Goal: Task Accomplishment & Management: Complete application form

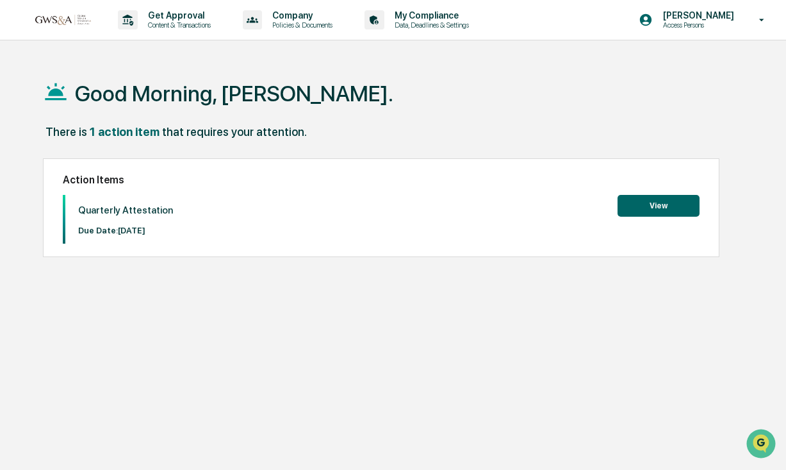
click at [647, 201] on button "View" at bounding box center [659, 206] width 82 height 22
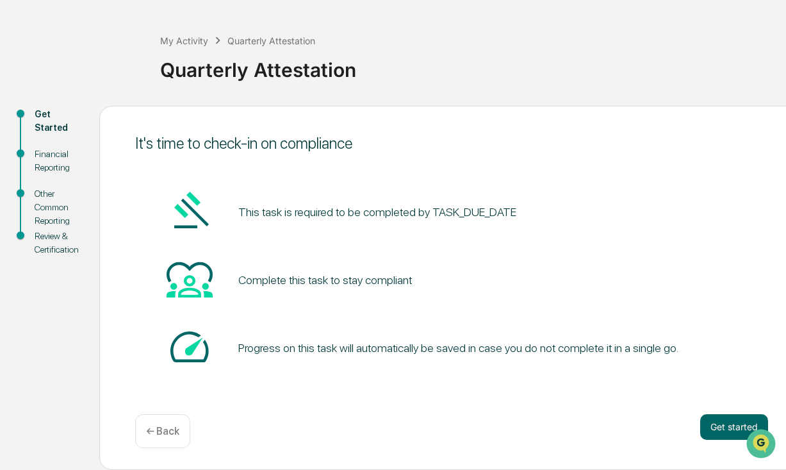
scroll to position [47, 0]
click at [715, 426] on button "Get started" at bounding box center [734, 427] width 68 height 26
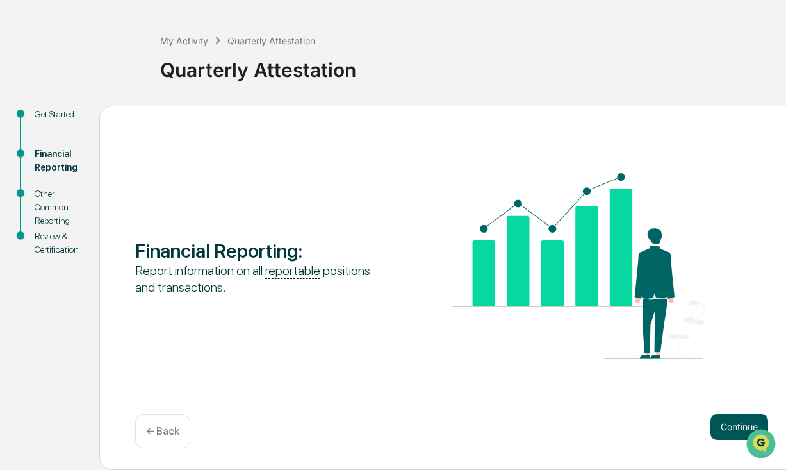
click at [730, 423] on button "Continue" at bounding box center [740, 427] width 58 height 26
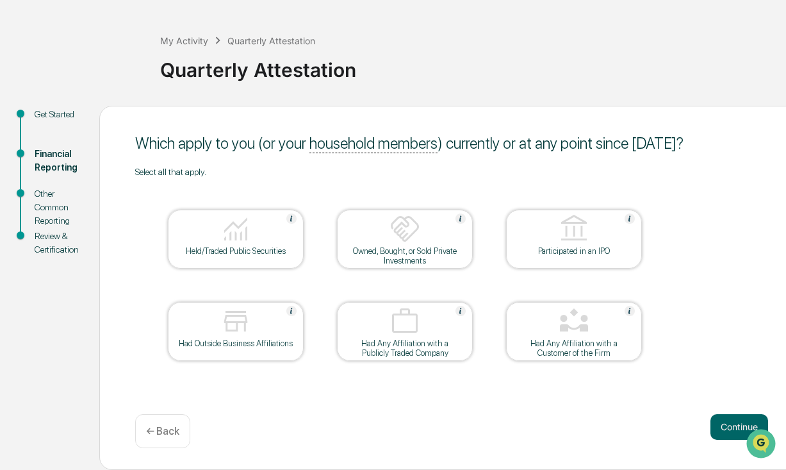
scroll to position [0, 0]
click at [734, 426] on button "Continue" at bounding box center [740, 427] width 58 height 26
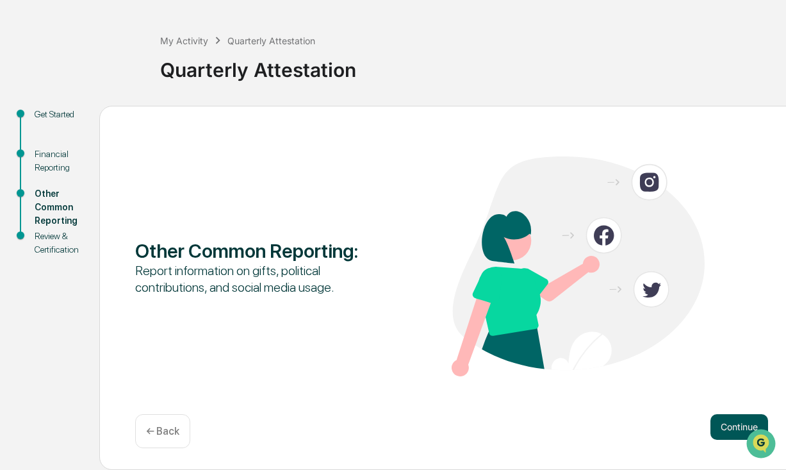
click at [726, 427] on button "Continue" at bounding box center [740, 427] width 58 height 26
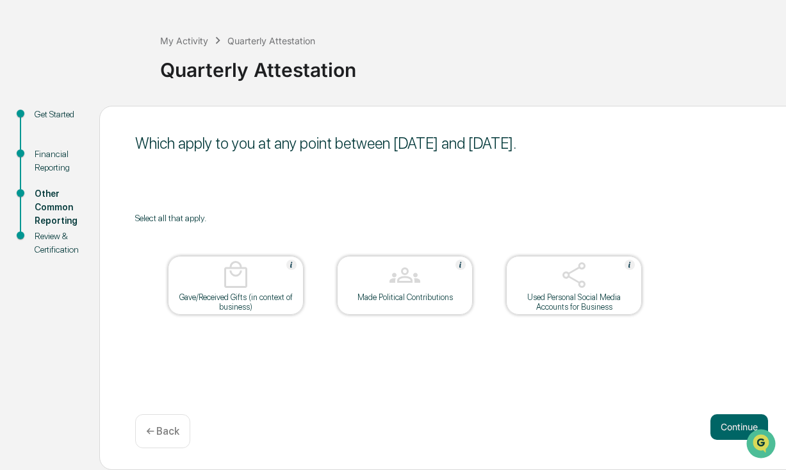
click at [257, 278] on div at bounding box center [236, 276] width 128 height 33
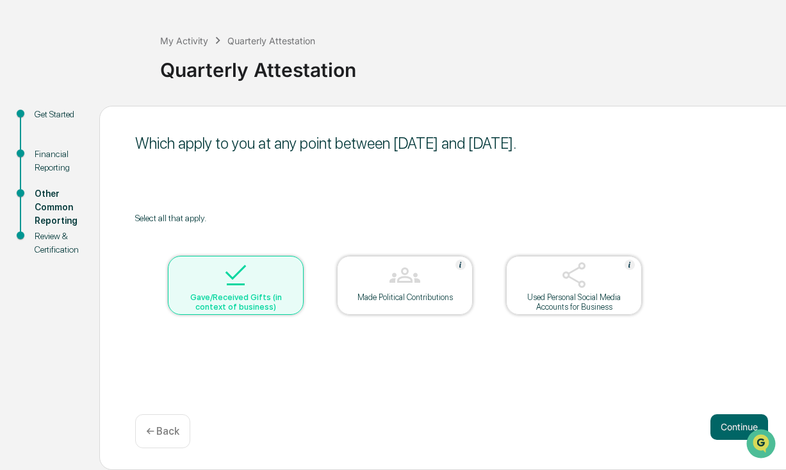
click at [577, 274] on img at bounding box center [574, 275] width 31 height 31
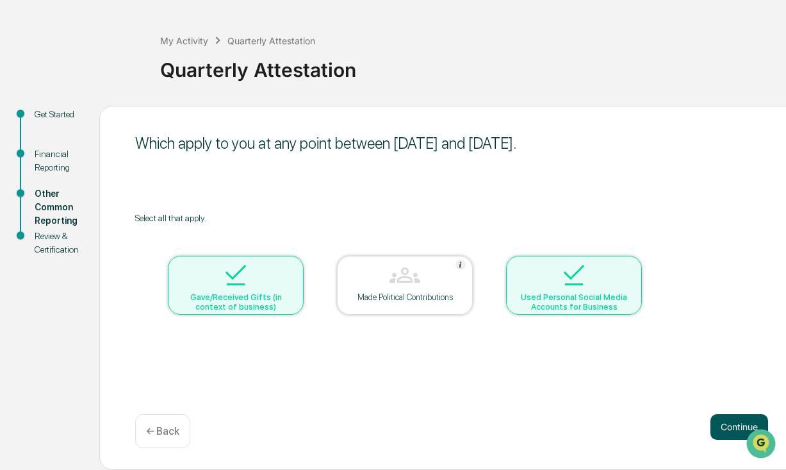
click at [725, 429] on button "Continue" at bounding box center [740, 427] width 58 height 26
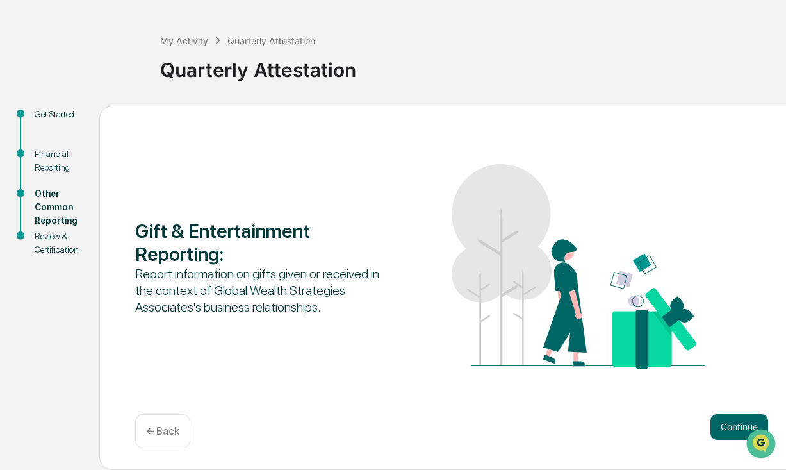
scroll to position [47, 0]
click at [730, 425] on button "Continue" at bounding box center [740, 427] width 58 height 26
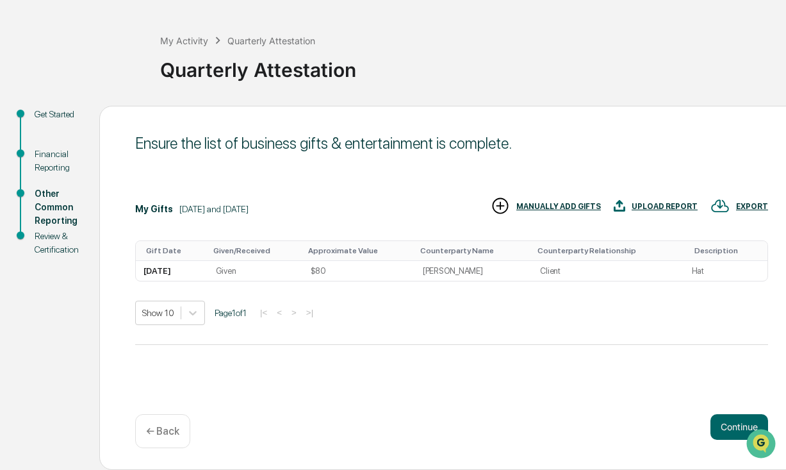
click at [667, 209] on div "UPLOAD REPORT" at bounding box center [665, 206] width 66 height 9
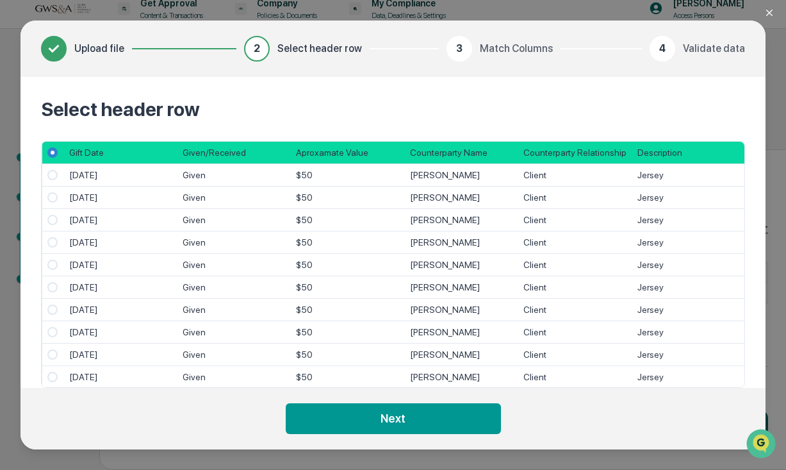
scroll to position [0, 0]
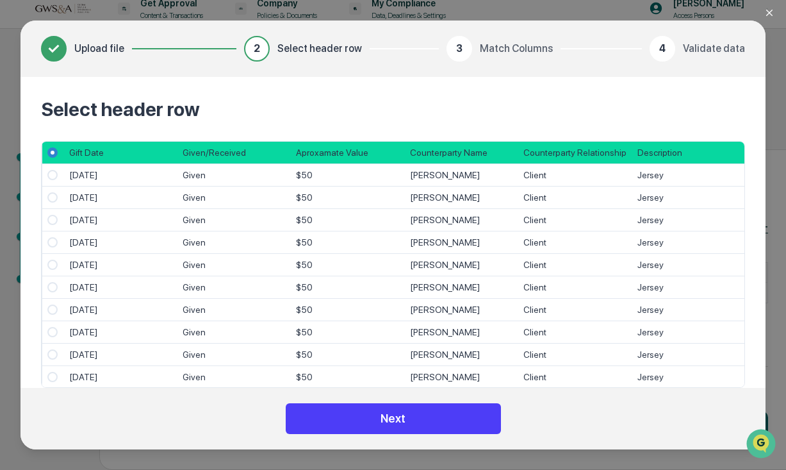
click at [406, 412] on button "Next" at bounding box center [393, 418] width 215 height 31
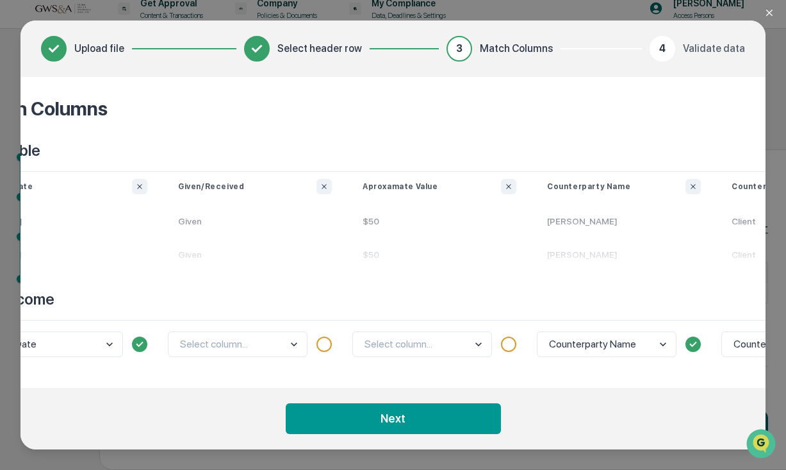
scroll to position [1, 33]
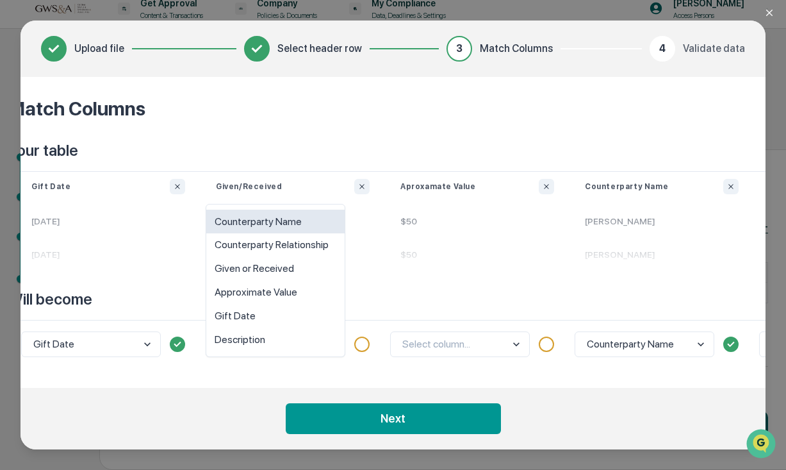
click at [317, 345] on body "Get Approval Content & Transactions Company Policies & Documents My Compliance …" at bounding box center [393, 229] width 786 height 481
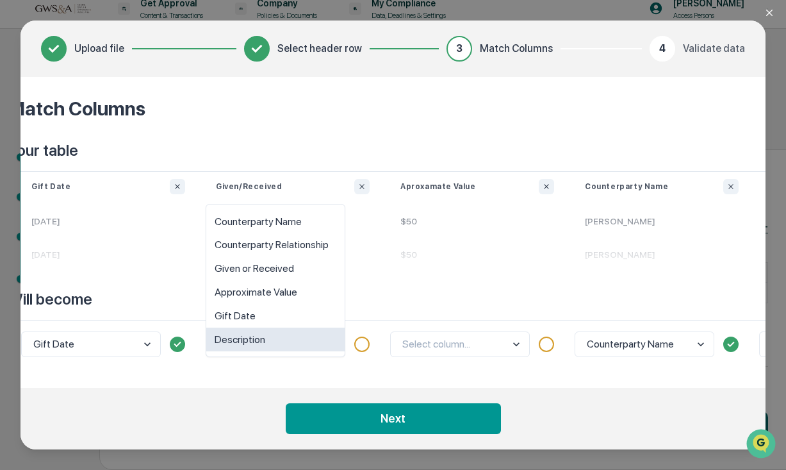
click at [376, 302] on p "Will become" at bounding box center [569, 299] width 1123 height 21
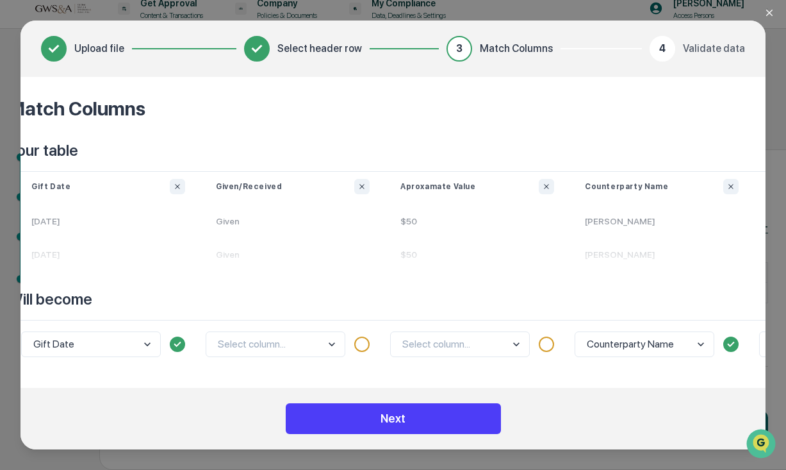
click at [362, 422] on button "Next" at bounding box center [393, 418] width 215 height 31
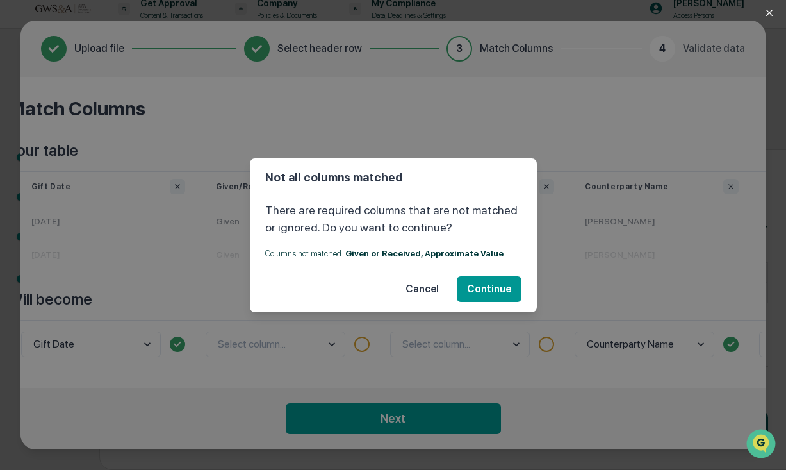
click at [432, 290] on button "Cancel" at bounding box center [422, 289] width 54 height 26
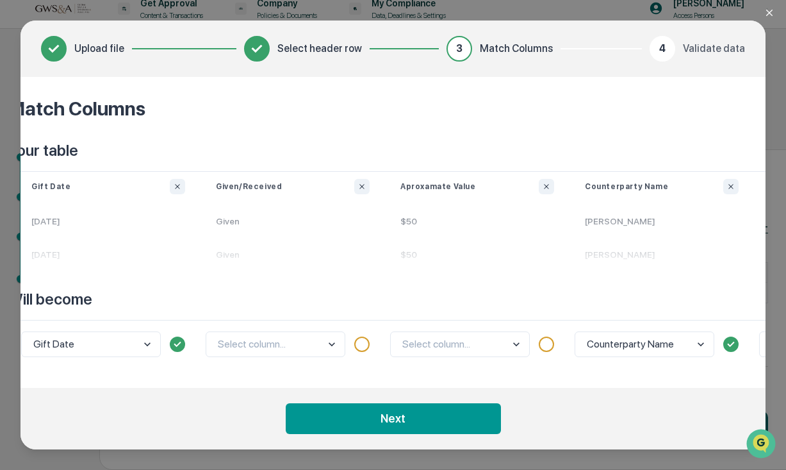
click at [334, 340] on body "Get Approval Content & Transactions Company Policies & Documents My Compliance …" at bounding box center [393, 229] width 786 height 481
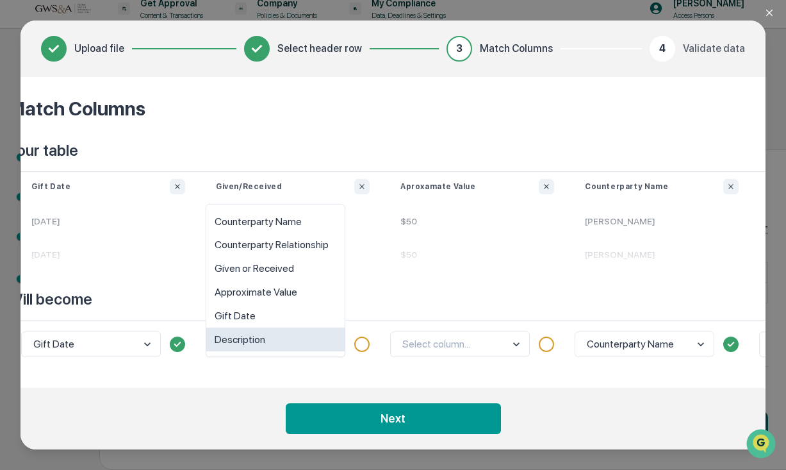
click at [258, 399] on footer "Next" at bounding box center [393, 419] width 745 height 62
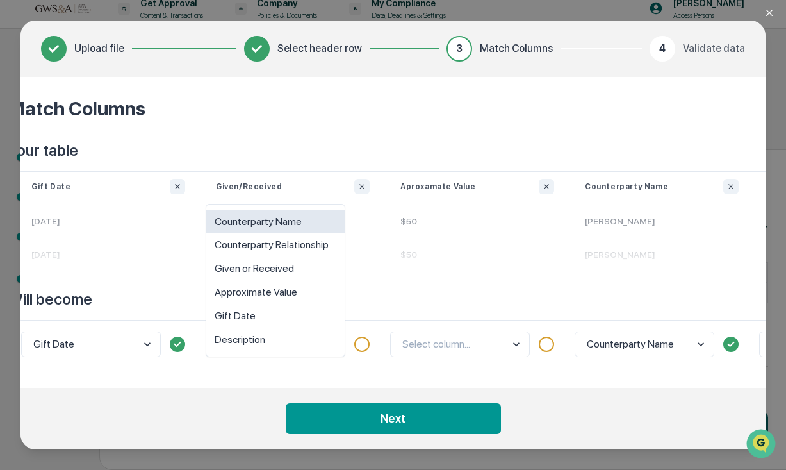
click at [299, 341] on body "Get Approval Content & Transactions Company Policies & Documents My Compliance …" at bounding box center [393, 229] width 786 height 481
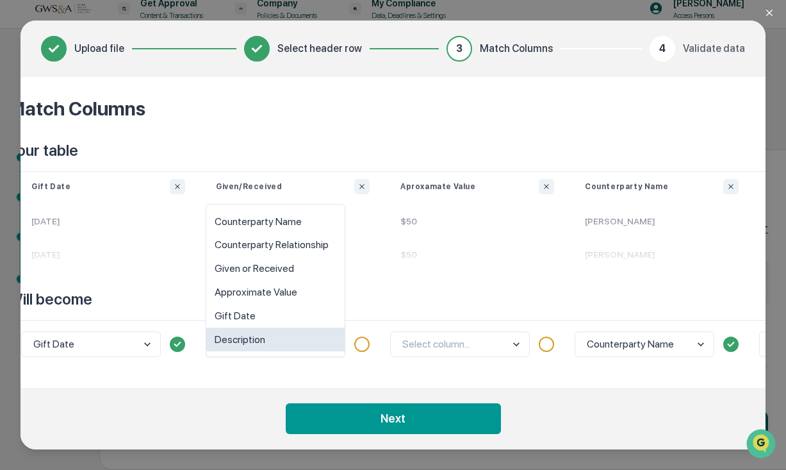
click at [280, 371] on div "Match Columns Your table Gift Date [DATE] [DATE] Given/Received Given Given Apr…" at bounding box center [393, 232] width 745 height 311
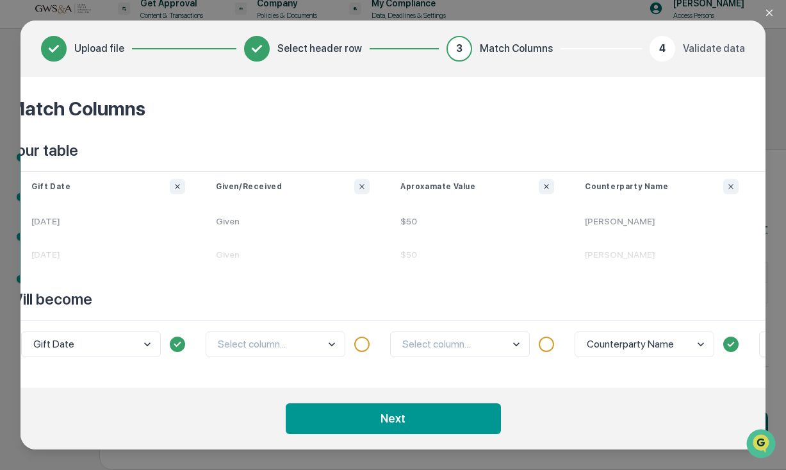
click at [465, 349] on body "Get Approval Content & Transactions Company Policies & Documents My Compliance …" at bounding box center [393, 229] width 786 height 481
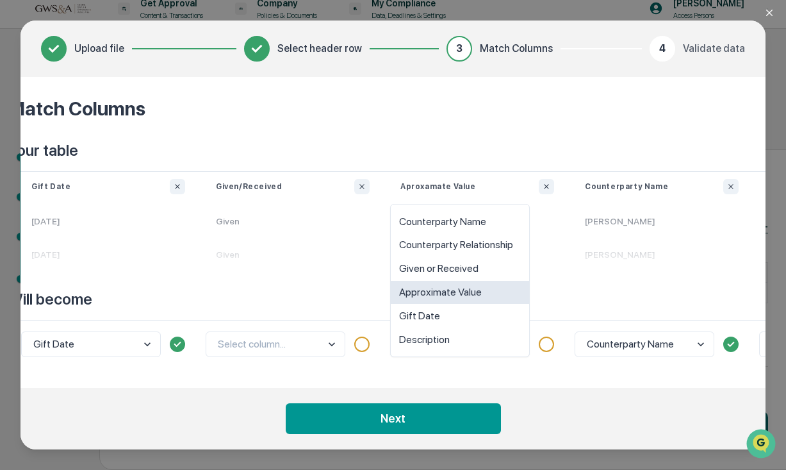
click at [468, 295] on div "Approximate Value" at bounding box center [460, 293] width 138 height 24
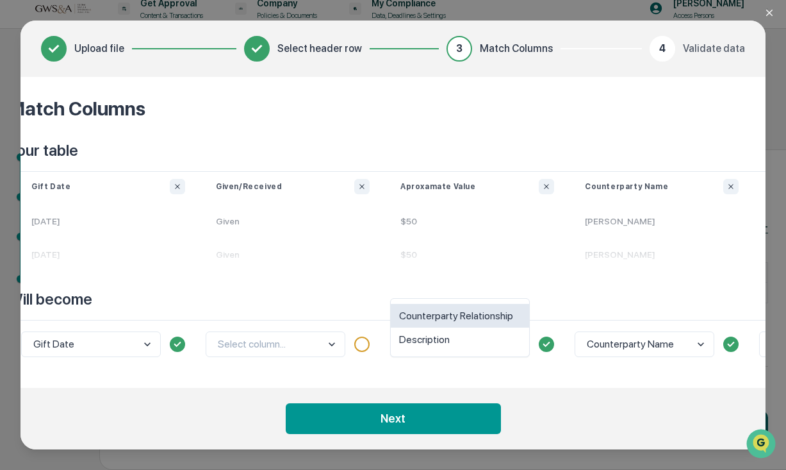
type input "*"
click at [562, 398] on footer "Next" at bounding box center [393, 419] width 745 height 62
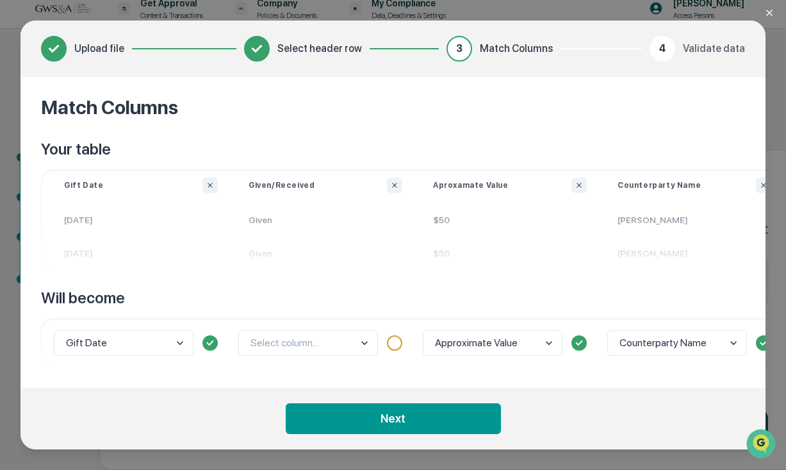
scroll to position [2, 0]
click at [395, 184] on icon "Ignore column" at bounding box center [395, 185] width 8 height 8
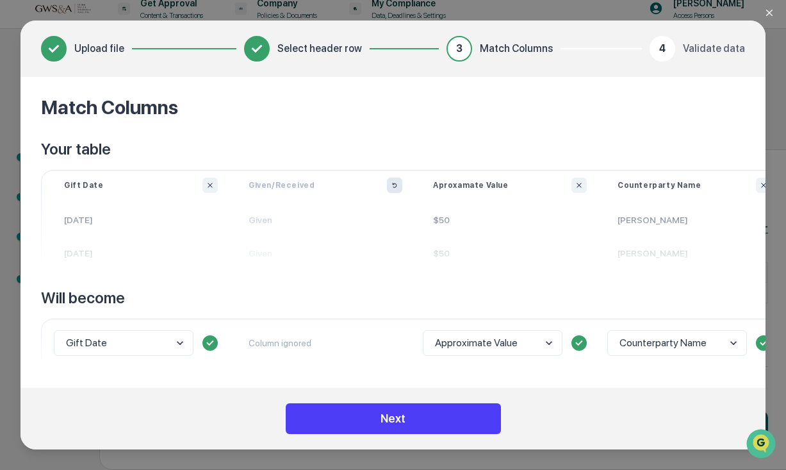
click at [392, 423] on button "Next" at bounding box center [393, 418] width 215 height 31
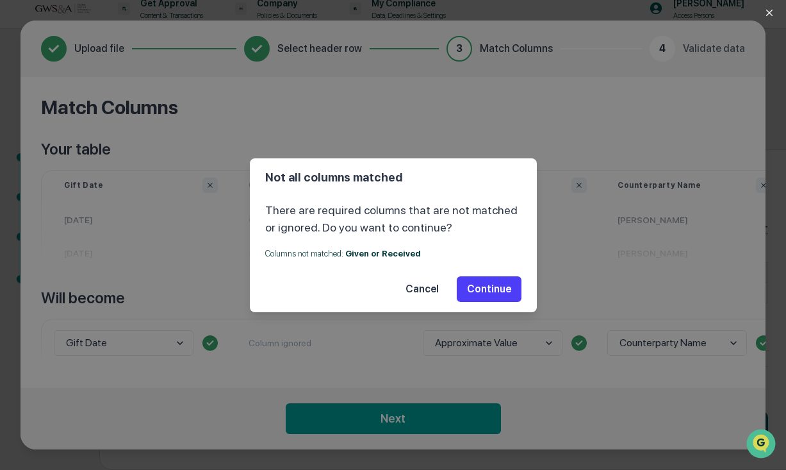
click at [486, 290] on button "Continue" at bounding box center [489, 289] width 65 height 26
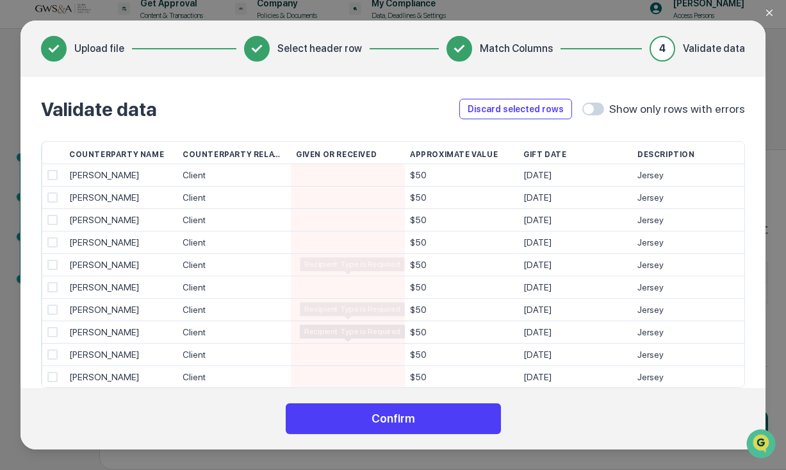
scroll to position [0, 0]
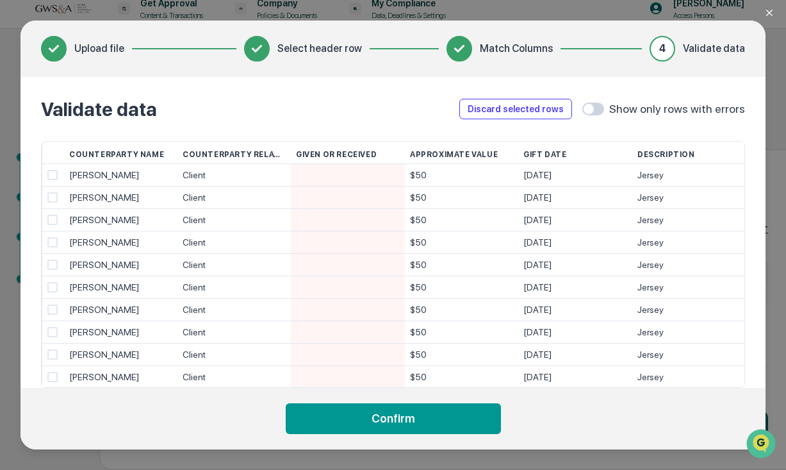
click at [772, 12] on icon "Close modal" at bounding box center [770, 13] width 10 height 10
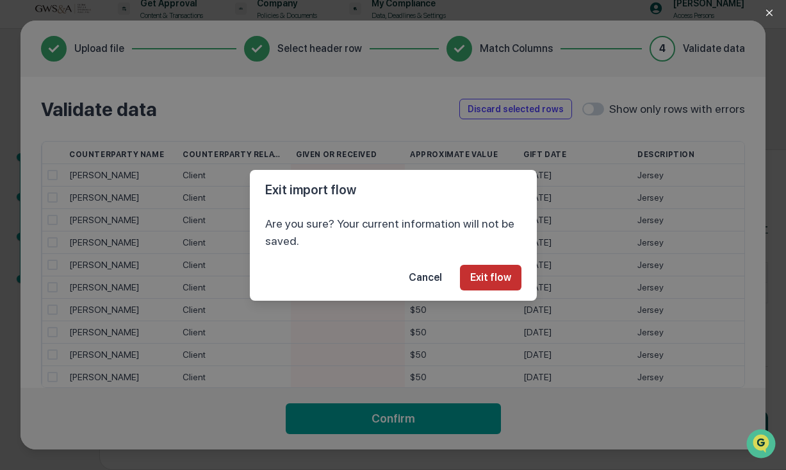
click at [491, 275] on button "Exit flow" at bounding box center [491, 278] width 62 height 26
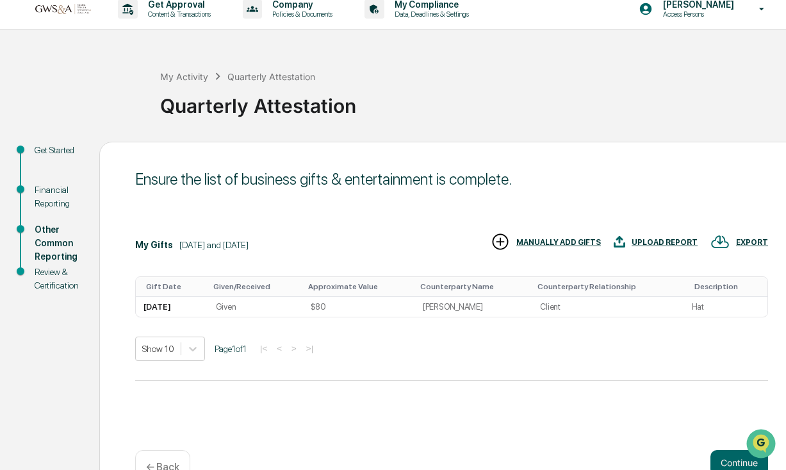
click at [653, 243] on div "UPLOAD REPORT" at bounding box center [665, 242] width 66 height 9
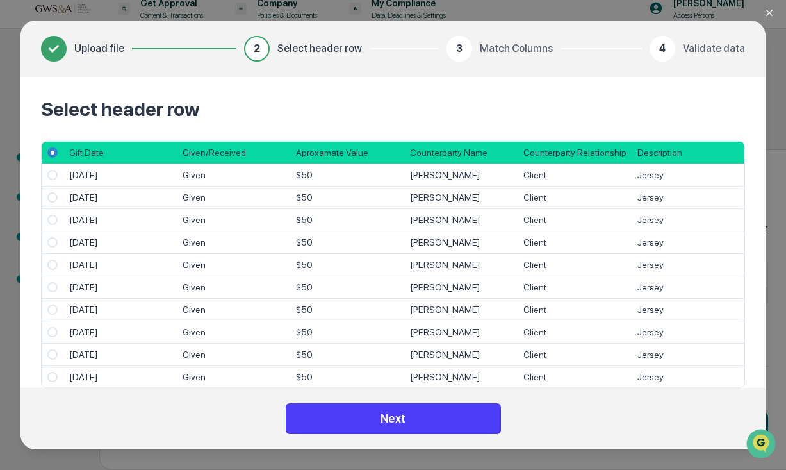
click at [376, 415] on button "Next" at bounding box center [393, 418] width 215 height 31
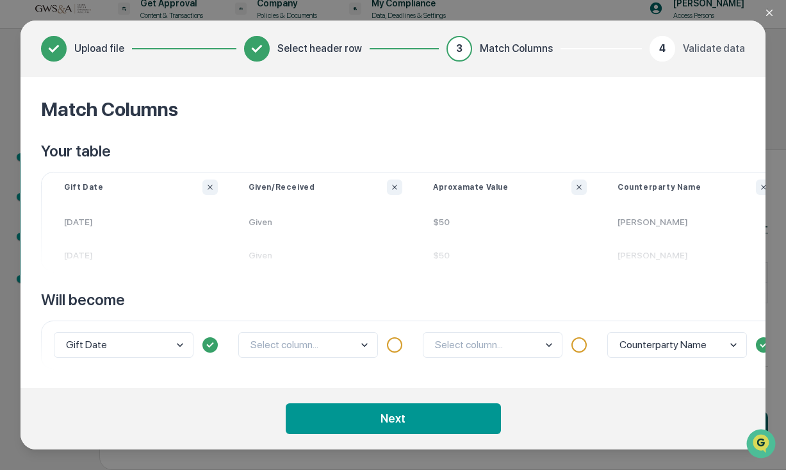
click at [361, 347] on body "Get Approval Content & Transactions Company Policies & Documents My Compliance …" at bounding box center [393, 229] width 786 height 481
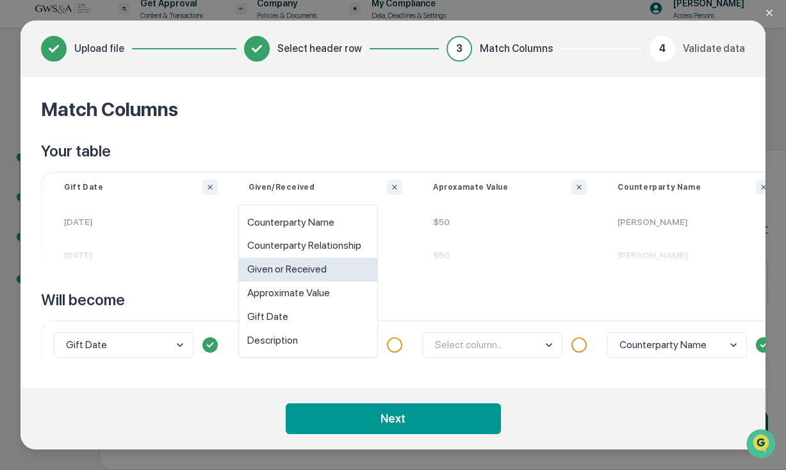
click at [311, 270] on div "Given or Received" at bounding box center [308, 270] width 138 height 24
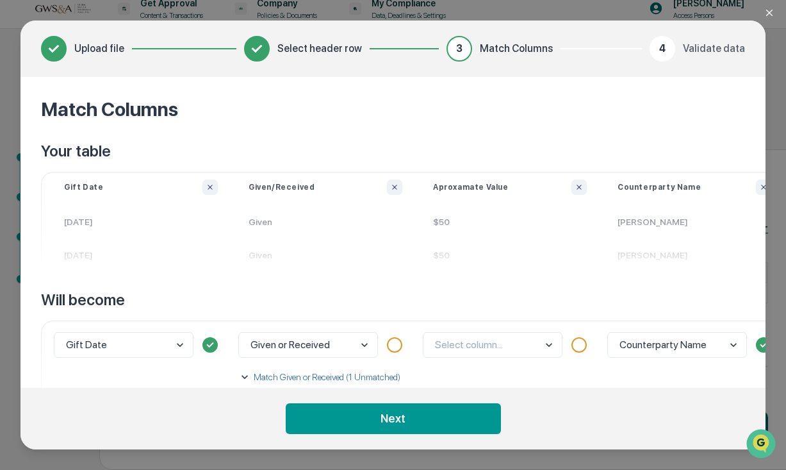
click at [394, 341] on div at bounding box center [394, 344] width 15 height 15
click at [511, 336] on body "Get Approval Content & Transactions Company Policies & Documents My Compliance …" at bounding box center [393, 229] width 786 height 481
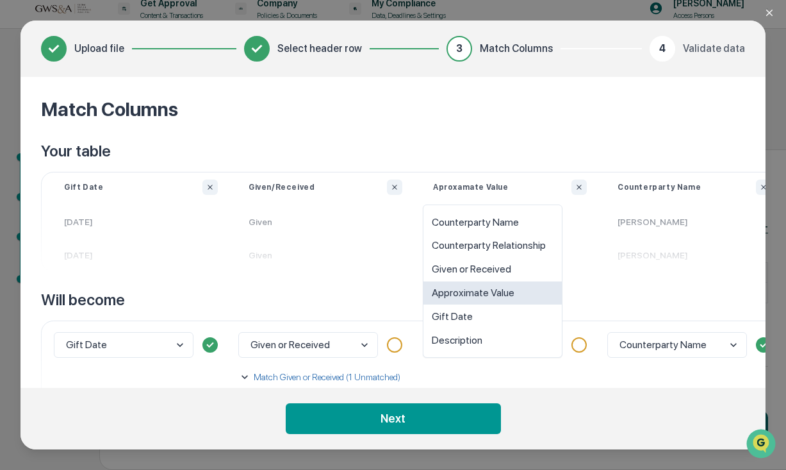
click at [508, 288] on div "Approximate Value" at bounding box center [493, 293] width 138 height 24
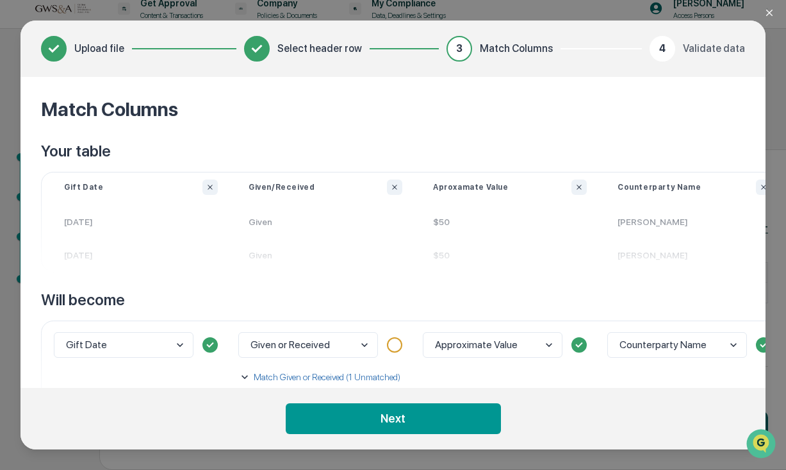
click at [336, 342] on body "Get Approval Content & Transactions Company Policies & Documents My Compliance …" at bounding box center [393, 229] width 786 height 481
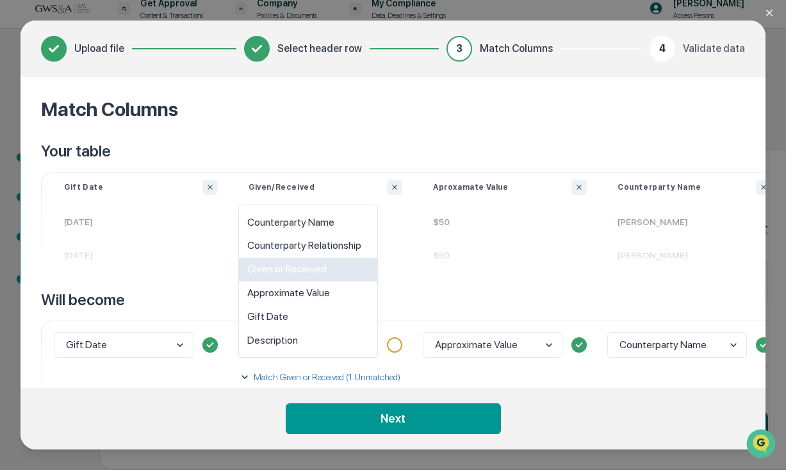
click at [301, 276] on div "Given or Received" at bounding box center [308, 270] width 138 height 24
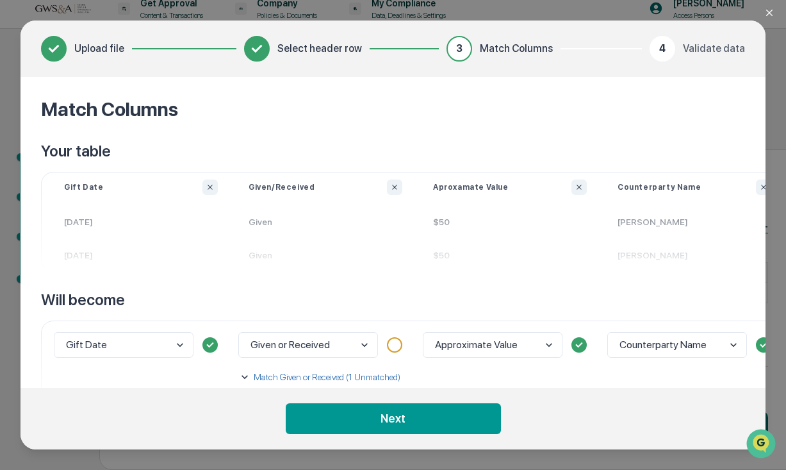
click at [393, 346] on div at bounding box center [394, 344] width 15 height 15
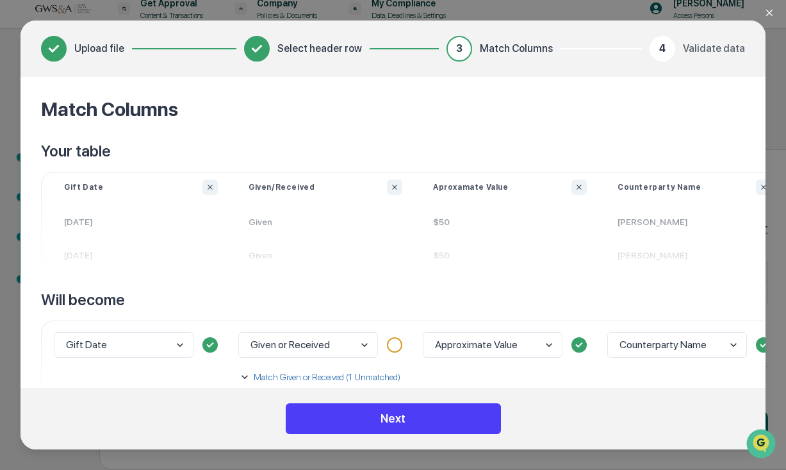
click at [409, 414] on button "Next" at bounding box center [393, 418] width 215 height 31
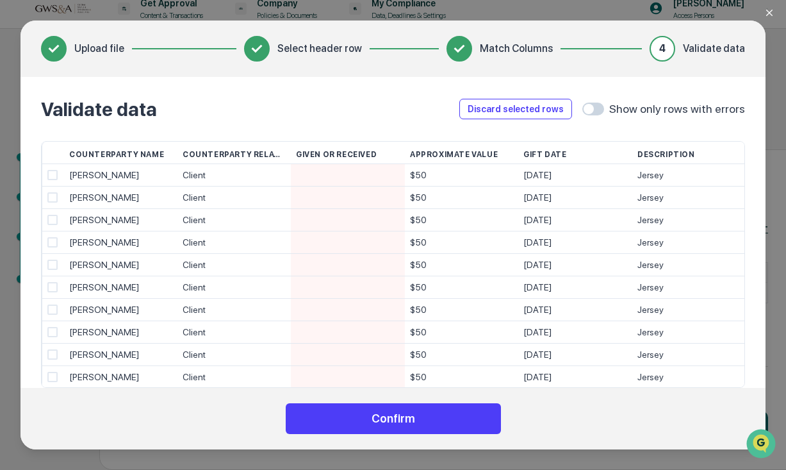
click at [402, 419] on button "Confirm" at bounding box center [393, 418] width 215 height 31
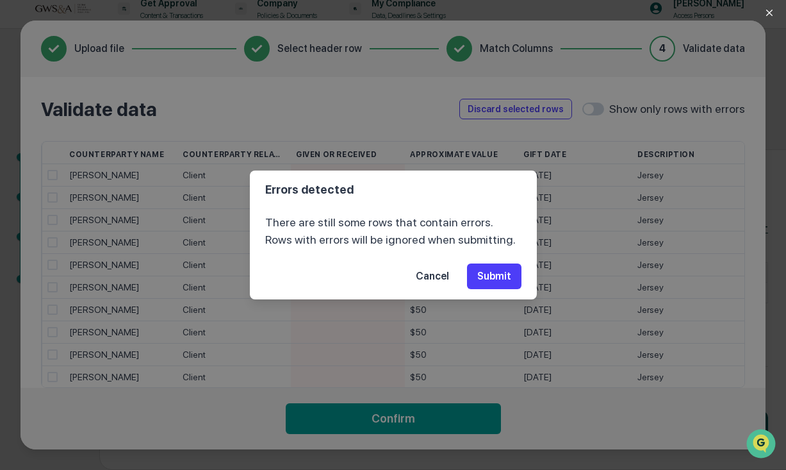
click at [497, 275] on button "Submit" at bounding box center [494, 276] width 54 height 26
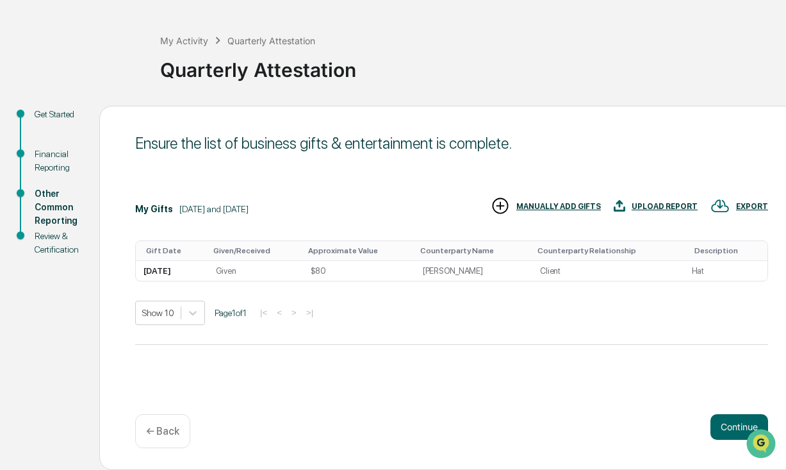
scroll to position [47, 0]
click at [667, 207] on div "UPLOAD REPORT" at bounding box center [665, 206] width 66 height 9
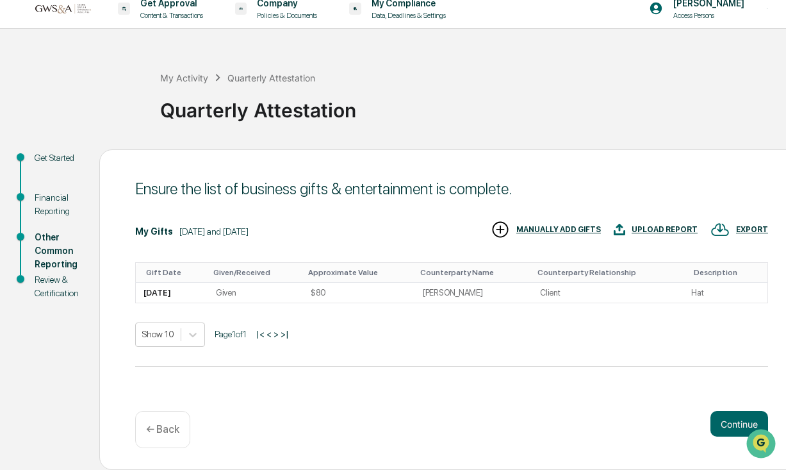
scroll to position [11, 0]
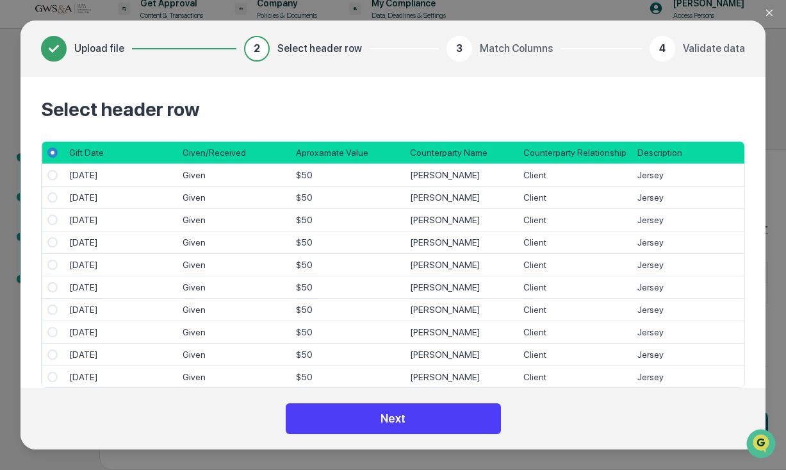
click at [402, 415] on button "Next" at bounding box center [393, 418] width 215 height 31
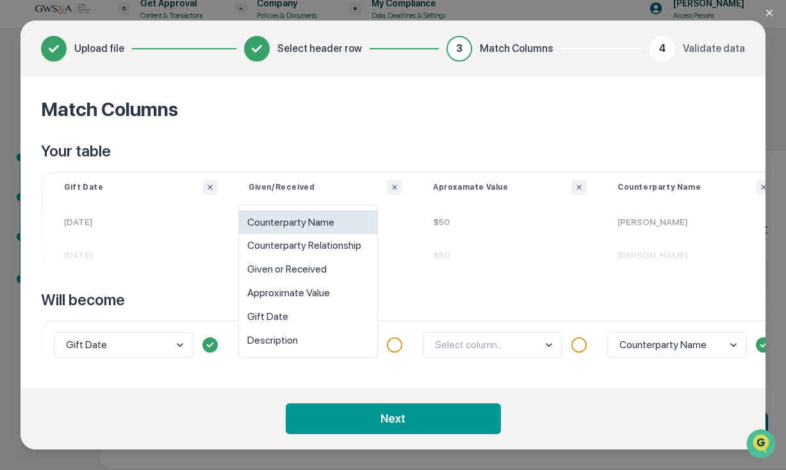
click at [367, 344] on body "Get Approval Content & Transactions Company Policies & Documents My Compliance …" at bounding box center [393, 229] width 786 height 481
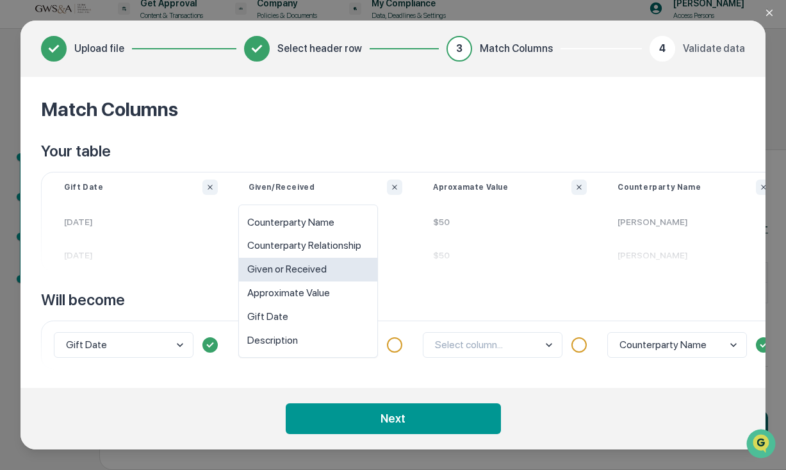
click at [288, 269] on div "Given or Received" at bounding box center [308, 270] width 138 height 24
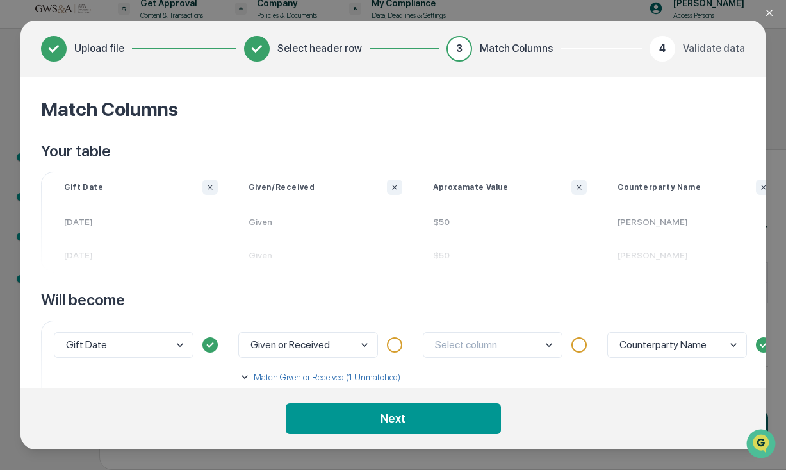
click at [324, 377] on p "Match Given or Received (1 Unmatched)" at bounding box center [325, 376] width 149 height 13
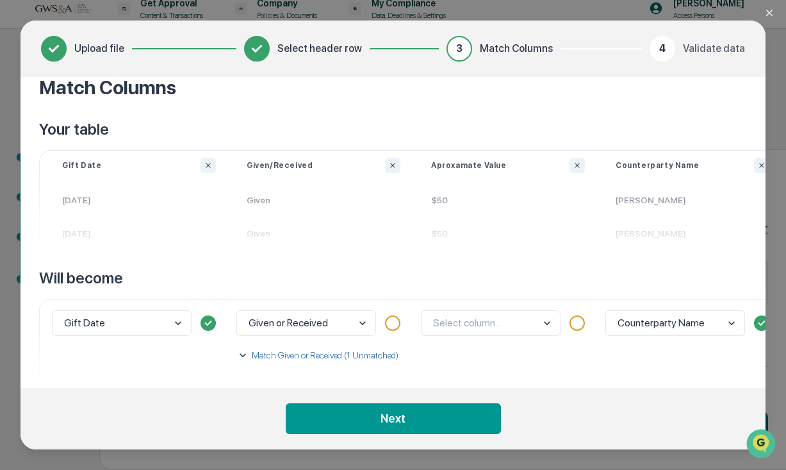
scroll to position [19, 2]
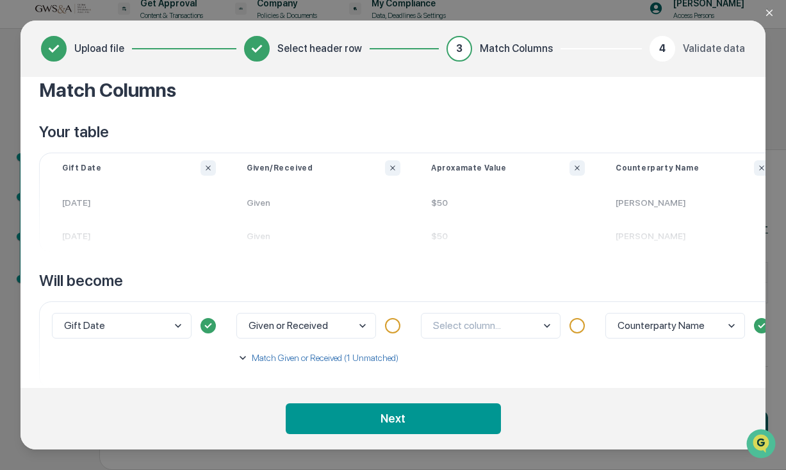
click at [272, 358] on p "Match Given or Received (1 Unmatched)" at bounding box center [323, 357] width 149 height 13
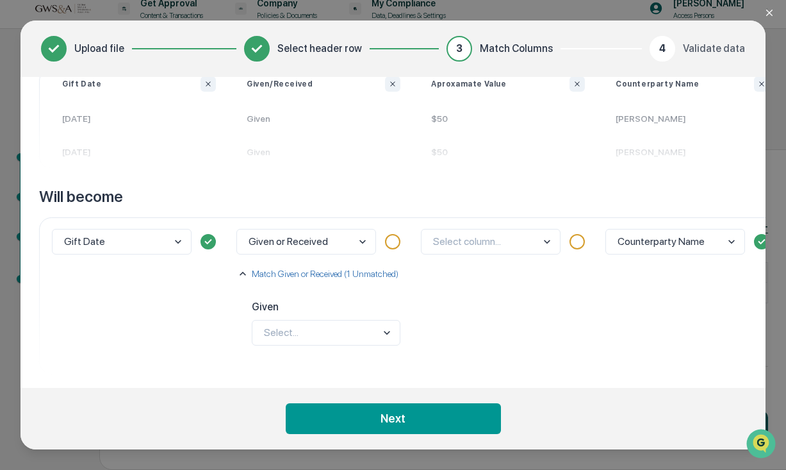
scroll to position [104, 2]
click at [312, 326] on body "Get Approval Content & Transactions Company Policies & Documents My Compliance …" at bounding box center [393, 229] width 786 height 481
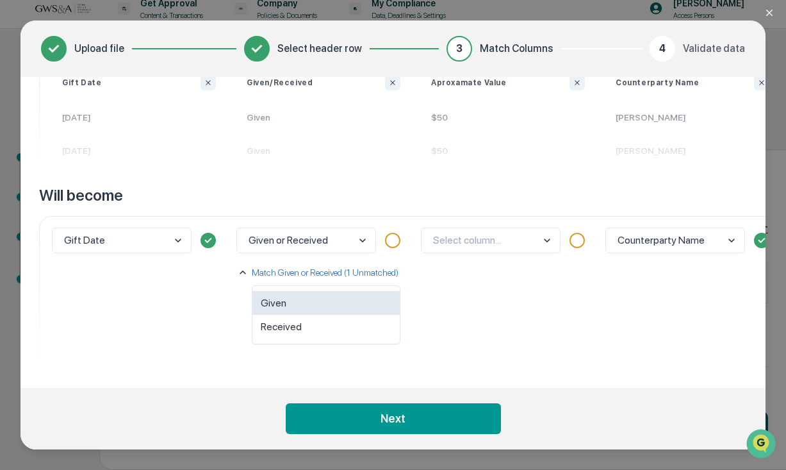
click at [297, 298] on div "Given" at bounding box center [326, 303] width 147 height 24
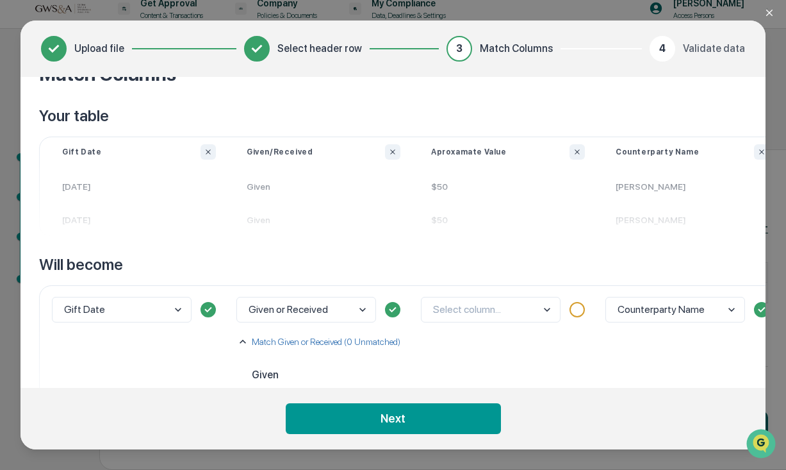
scroll to position [33, 1]
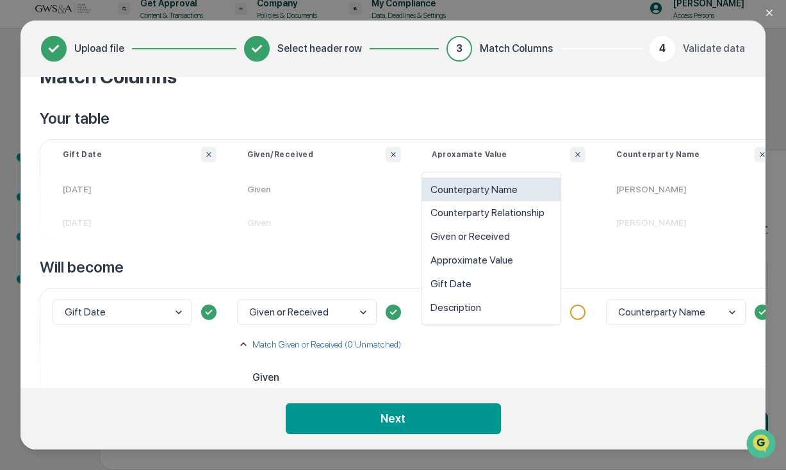
click at [533, 315] on body "Get Approval Content & Transactions Company Policies & Documents My Compliance …" at bounding box center [393, 229] width 786 height 481
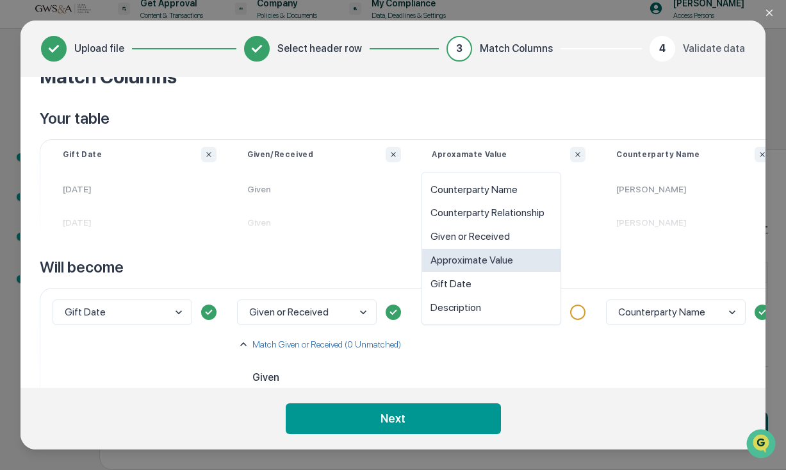
click at [501, 264] on div "Approximate Value" at bounding box center [491, 261] width 138 height 24
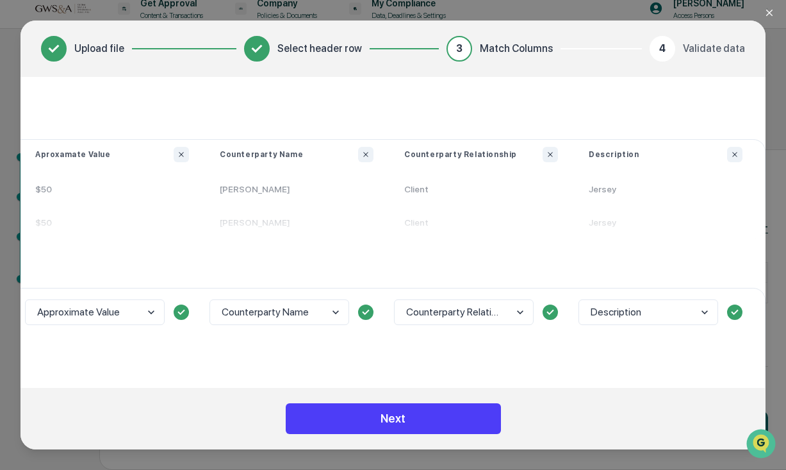
scroll to position [33, 419]
click at [411, 422] on button "Next" at bounding box center [393, 418] width 215 height 31
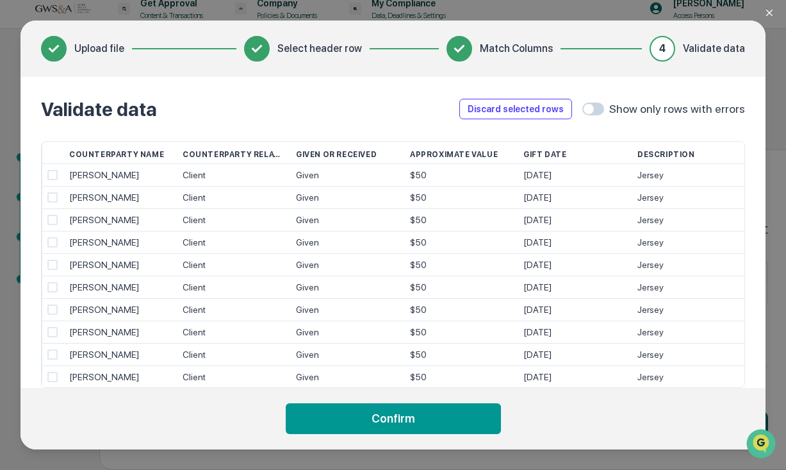
click at [411, 422] on button "Confirm" at bounding box center [393, 418] width 215 height 31
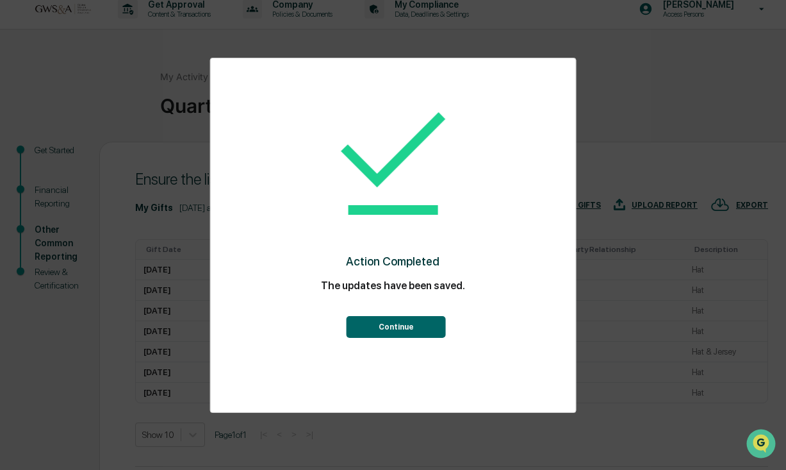
click at [394, 331] on button "Continue" at bounding box center [396, 327] width 99 height 22
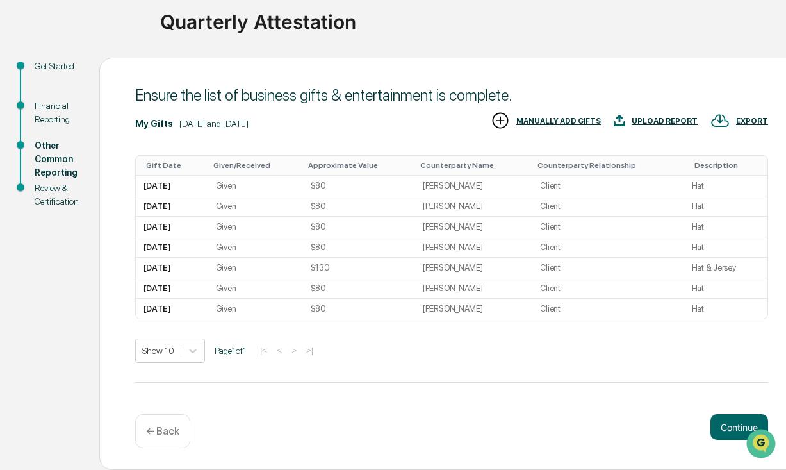
scroll to position [95, 0]
click at [728, 429] on button "Continue" at bounding box center [740, 427] width 58 height 26
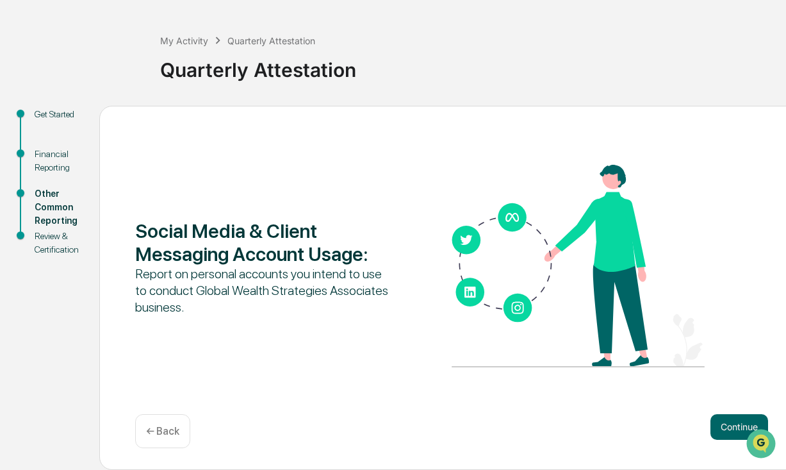
scroll to position [47, 0]
click at [727, 424] on button "Continue" at bounding box center [740, 427] width 58 height 26
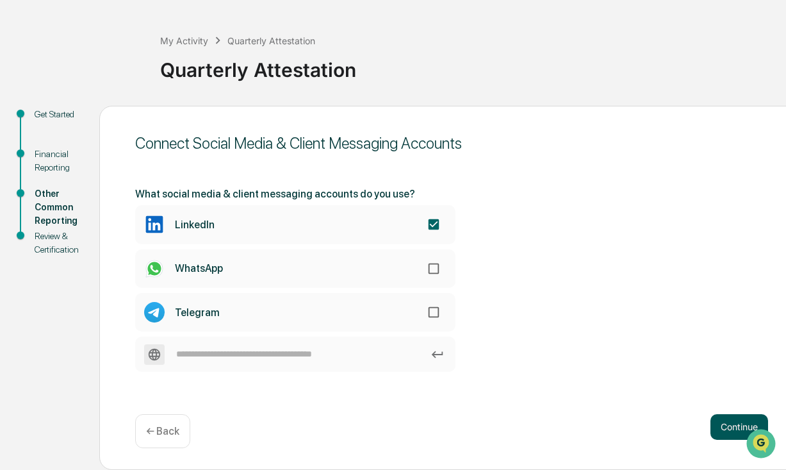
click at [731, 432] on button "Continue" at bounding box center [740, 427] width 58 height 26
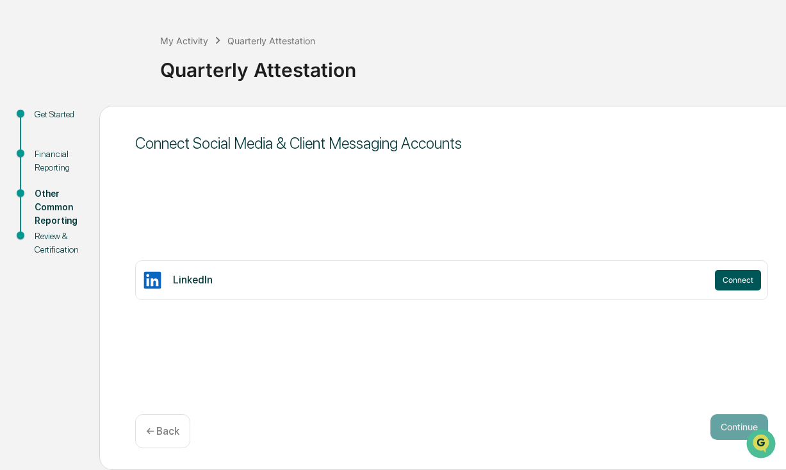
click at [728, 277] on button "Connect" at bounding box center [738, 280] width 46 height 21
click at [731, 282] on button "Connect" at bounding box center [738, 280] width 46 height 21
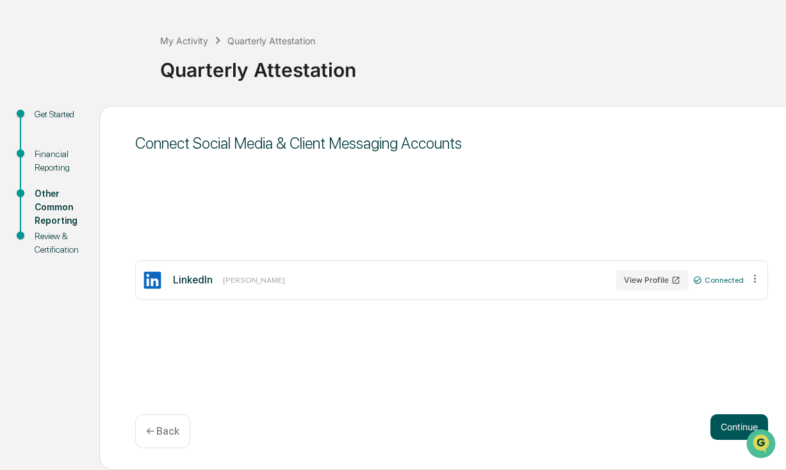
click at [725, 426] on button "Continue" at bounding box center [740, 427] width 58 height 26
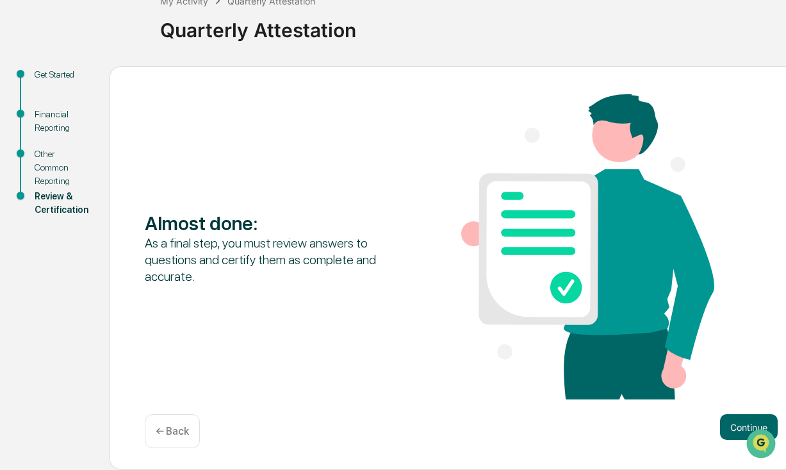
scroll to position [87, 0]
click at [726, 421] on button "Continue" at bounding box center [749, 427] width 58 height 26
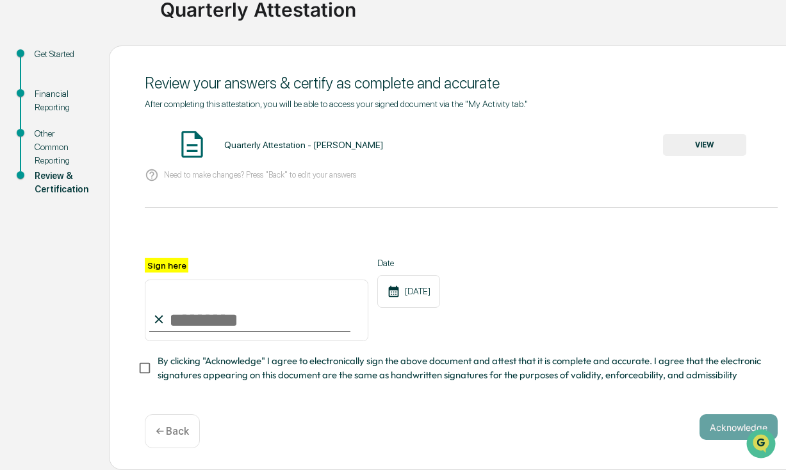
scroll to position [106, 0]
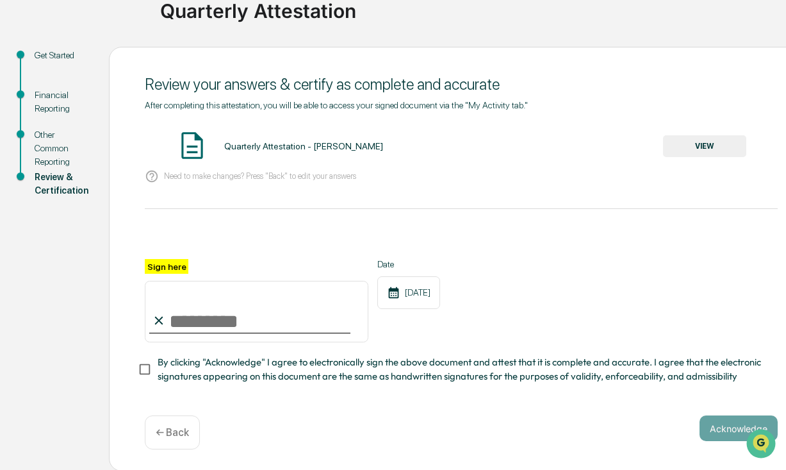
click at [169, 299] on input "Sign here" at bounding box center [257, 312] width 224 height 62
type input "**********"
click at [719, 429] on button "Acknowledge" at bounding box center [739, 428] width 78 height 26
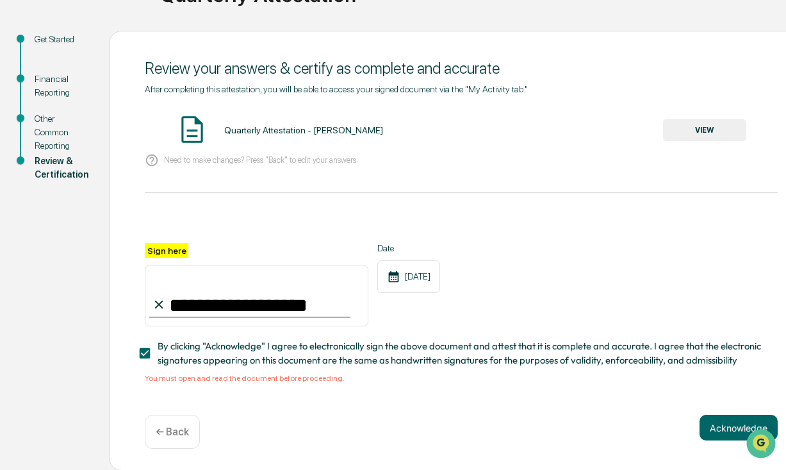
scroll to position [121, 0]
click at [703, 134] on button "VIEW" at bounding box center [704, 131] width 83 height 22
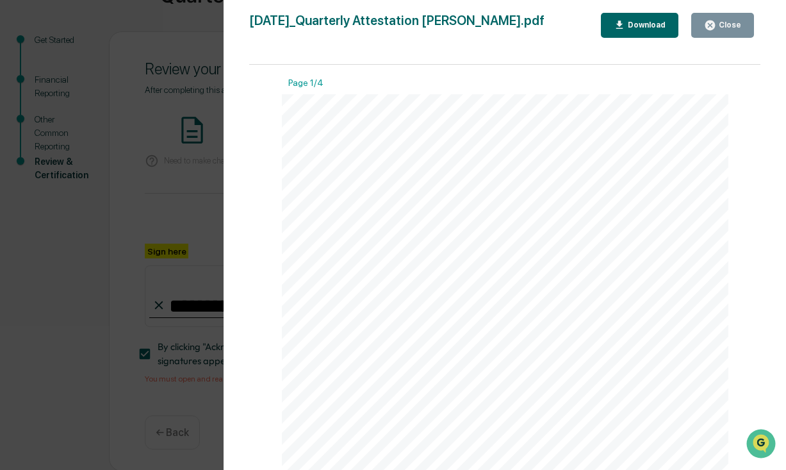
click at [641, 19] on button "Download" at bounding box center [640, 25] width 78 height 25
